Goal: Task Accomplishment & Management: Complete application form

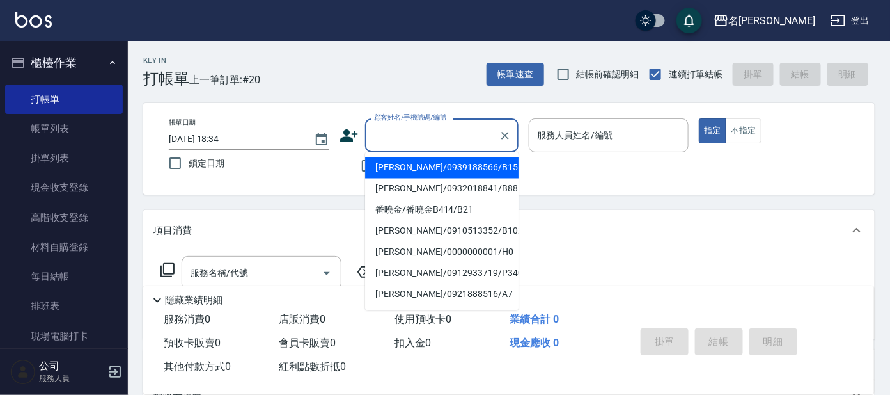
click at [400, 141] on input "顧客姓名/手機號碼/編號" at bounding box center [432, 135] width 123 height 22
click at [410, 164] on li "[PERSON_NAME]/09000000003/I16" at bounding box center [441, 167] width 153 height 21
type input "[PERSON_NAME]/09000000003/I16"
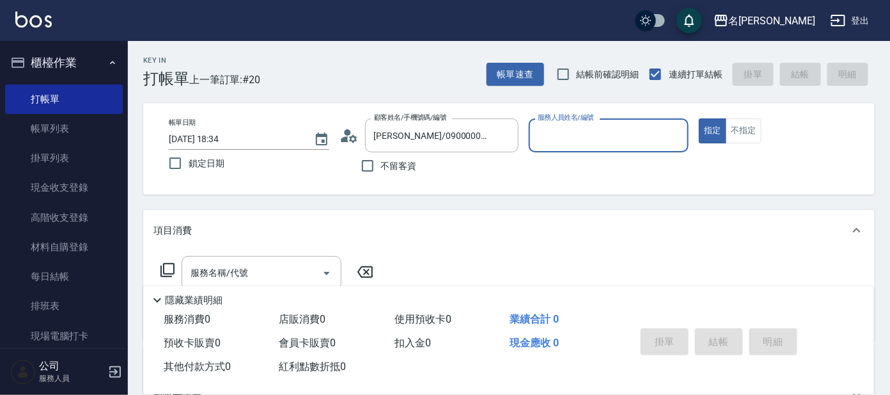
click at [593, 136] on input "服務人員姓名/編號" at bounding box center [609, 135] width 149 height 22
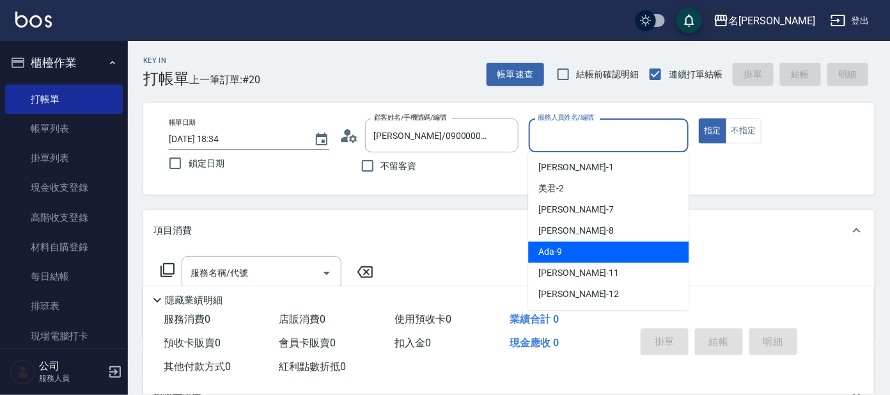
click at [549, 251] on span "Ada -9" at bounding box center [551, 252] width 24 height 13
type input "Ada-9"
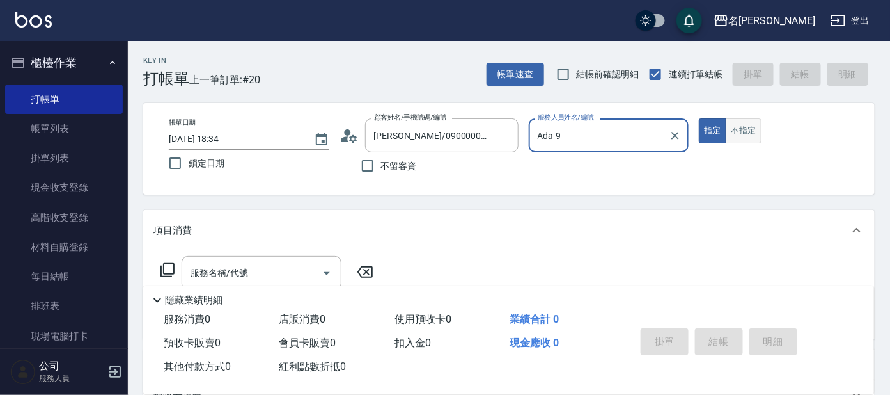
click at [740, 134] on button "不指定" at bounding box center [744, 130] width 36 height 25
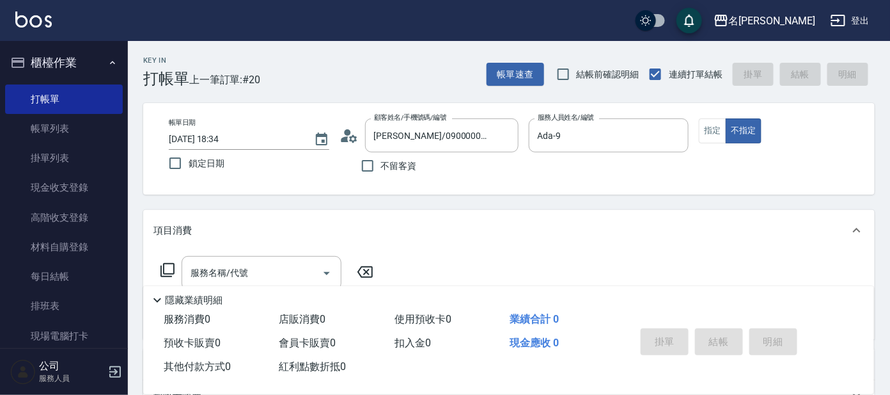
click at [166, 269] on icon at bounding box center [167, 269] width 15 height 15
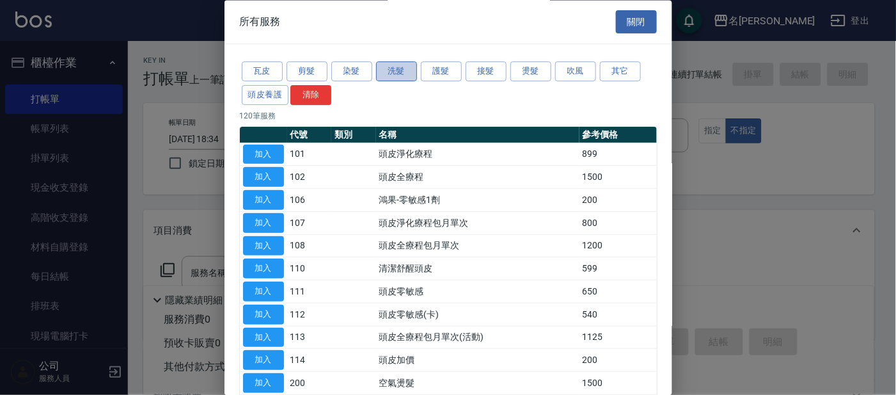
click at [389, 65] on button "洗髮" at bounding box center [396, 72] width 41 height 20
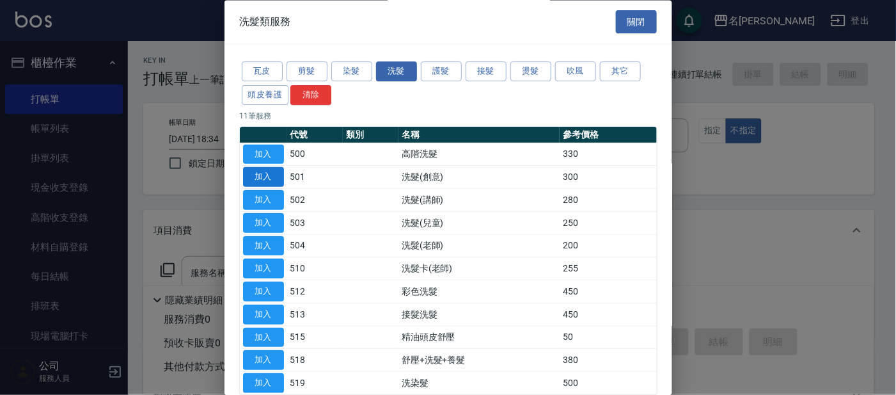
click at [255, 178] on button "加入" at bounding box center [263, 178] width 41 height 20
type input "洗髮(創意)(501)"
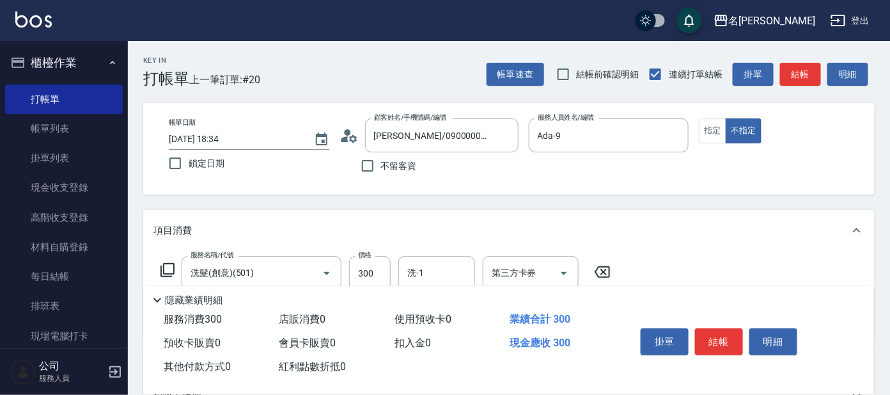
click at [168, 267] on icon at bounding box center [167, 269] width 15 height 15
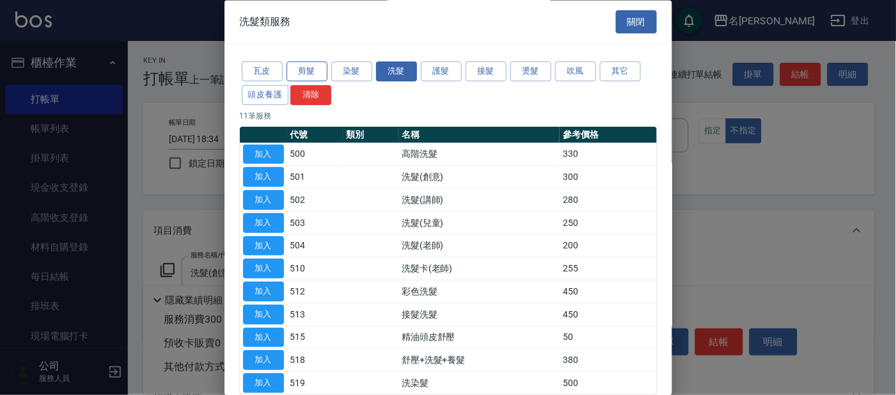
click at [308, 63] on button "剪髮" at bounding box center [307, 72] width 41 height 20
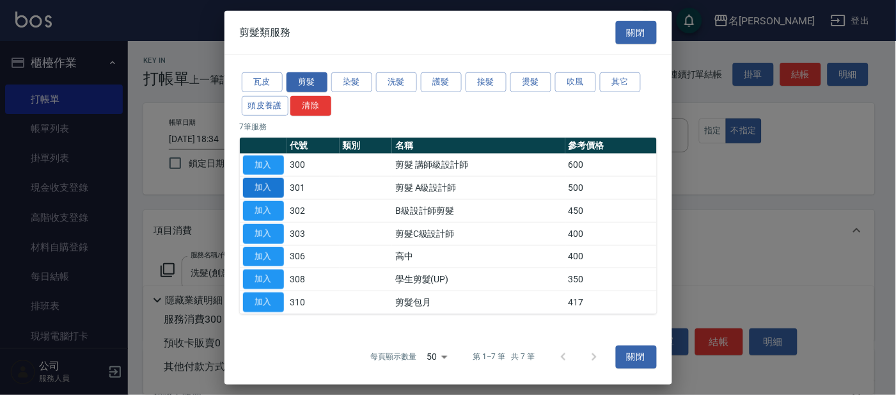
click at [271, 187] on button "加入" at bounding box center [263, 188] width 41 height 20
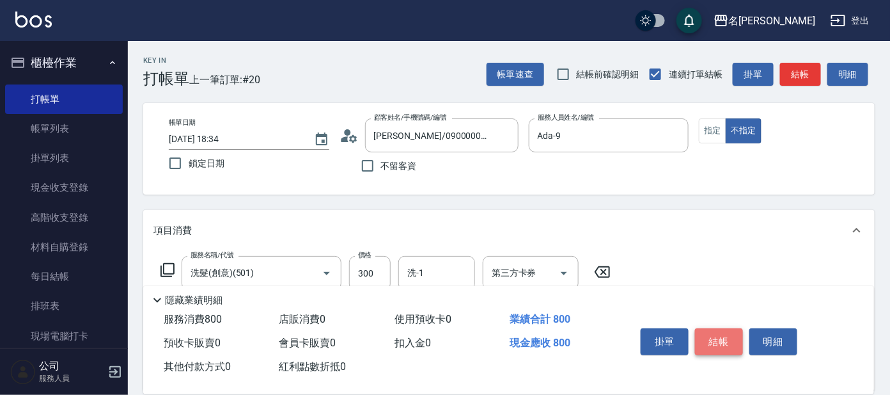
click at [709, 340] on button "結帳" at bounding box center [719, 341] width 48 height 27
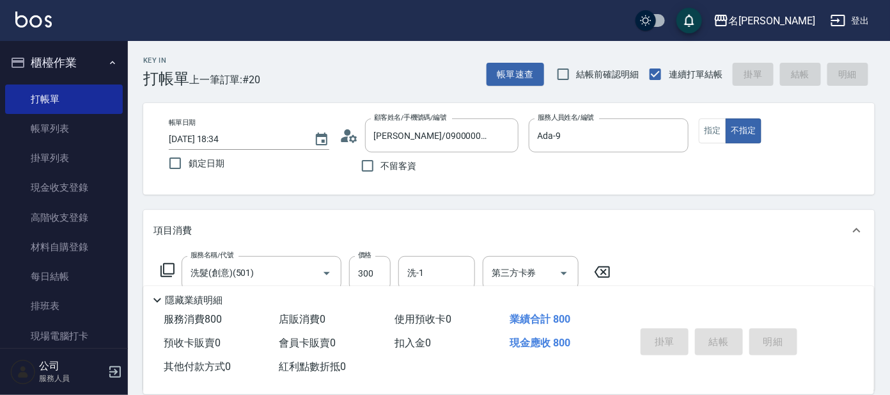
type input "[DATE] 19:18"
